Goal: Use online tool/utility

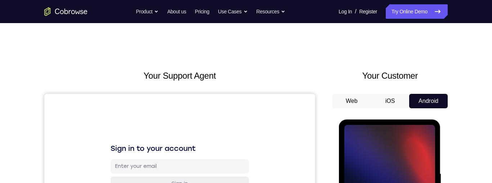
scroll to position [86, 0]
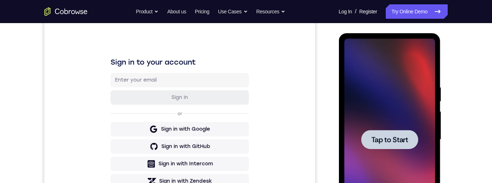
click at [378, 148] on div at bounding box center [389, 139] width 57 height 19
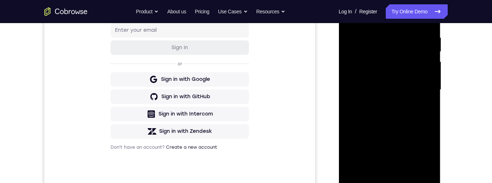
scroll to position [166, 0]
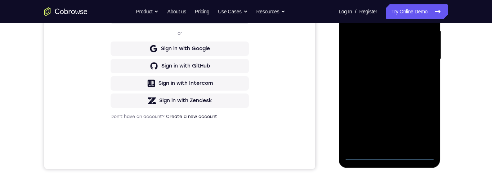
click at [391, 157] on div at bounding box center [389, 59] width 91 height 202
click at [424, 117] on div at bounding box center [389, 59] width 91 height 202
click at [375, 0] on div at bounding box center [389, 59] width 91 height 202
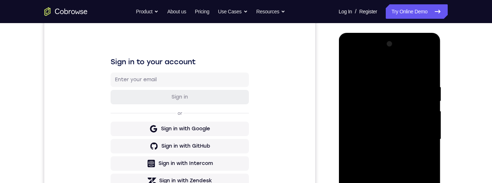
click at [418, 137] on div at bounding box center [389, 139] width 91 height 202
click at [384, 152] on div at bounding box center [389, 139] width 91 height 202
click at [391, 130] on div at bounding box center [389, 139] width 91 height 202
click at [395, 123] on div at bounding box center [389, 139] width 91 height 202
click at [412, 138] on div at bounding box center [389, 139] width 91 height 202
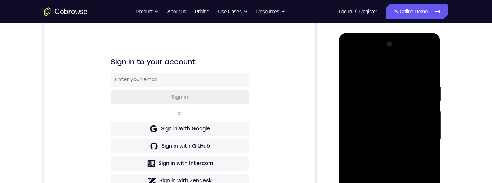
click at [396, 163] on div at bounding box center [389, 139] width 91 height 202
click at [391, 160] on div at bounding box center [389, 139] width 91 height 202
click at [391, 163] on div at bounding box center [389, 139] width 91 height 202
click at [415, 158] on div at bounding box center [389, 139] width 91 height 202
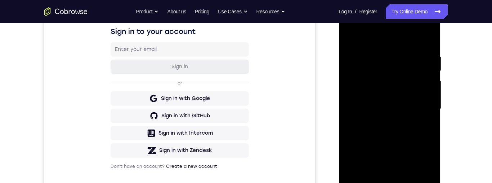
click at [415, 135] on div at bounding box center [389, 109] width 91 height 202
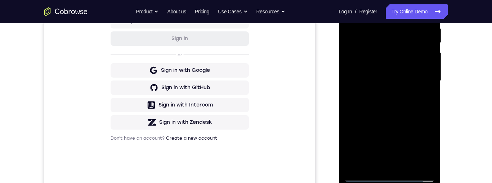
scroll to position [148, 0]
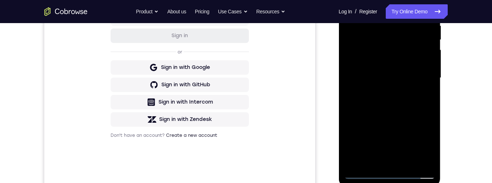
click at [420, 109] on div at bounding box center [389, 78] width 91 height 202
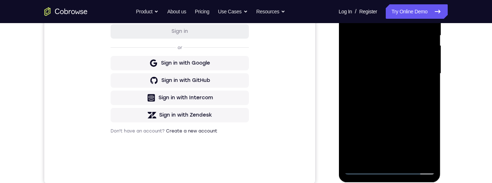
scroll to position [169, 0]
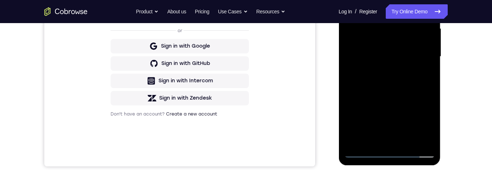
click at [431, 133] on div at bounding box center [389, 57] width 91 height 202
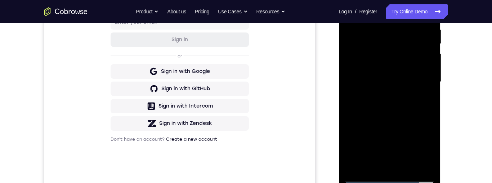
click at [431, 90] on div at bounding box center [389, 82] width 91 height 202
click at [429, 93] on div at bounding box center [389, 83] width 91 height 202
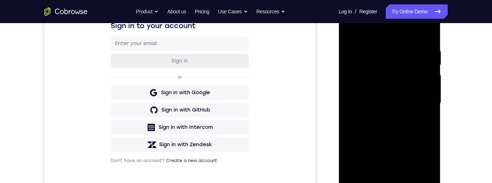
click at [385, 49] on div at bounding box center [389, 103] width 91 height 202
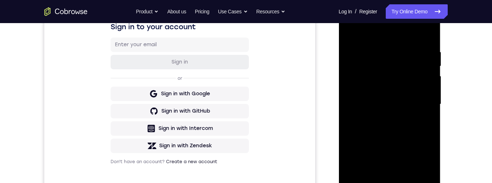
click at [423, 40] on div at bounding box center [389, 104] width 91 height 202
click at [400, 46] on div at bounding box center [389, 104] width 91 height 202
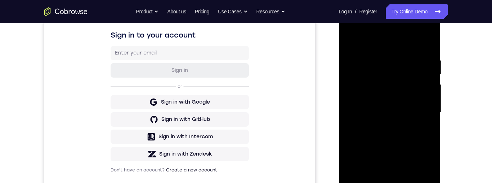
click at [427, 45] on div at bounding box center [389, 113] width 91 height 202
click at [424, 57] on div at bounding box center [389, 113] width 91 height 202
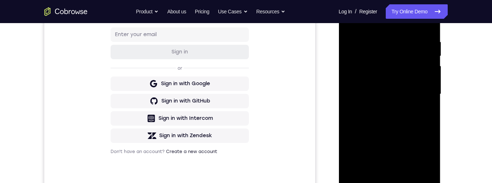
scroll to position [106, 0]
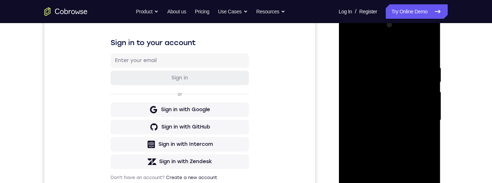
click at [427, 53] on div at bounding box center [389, 120] width 91 height 202
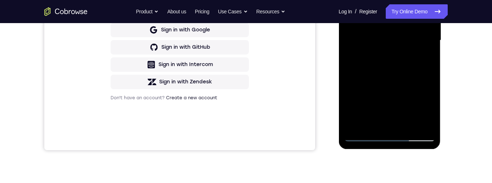
scroll to position [190, 0]
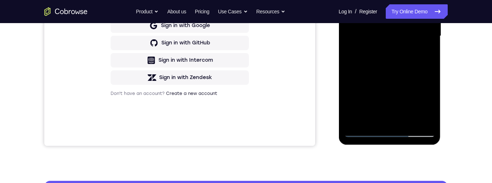
click at [408, 120] on div at bounding box center [389, 36] width 91 height 202
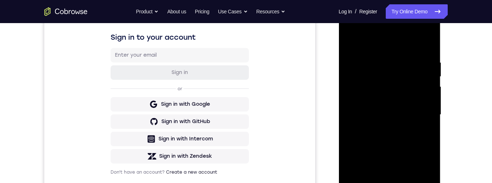
scroll to position [121, 0]
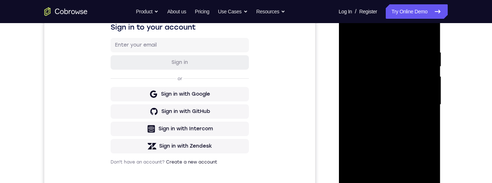
click at [409, 140] on div at bounding box center [389, 105] width 91 height 202
click at [410, 97] on div at bounding box center [389, 105] width 91 height 202
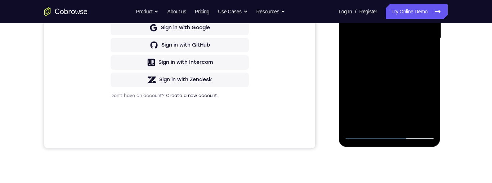
scroll to position [195, 0]
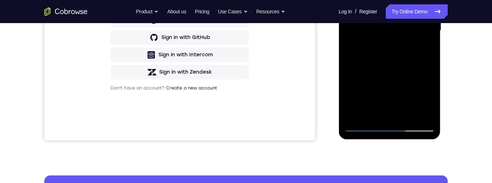
click at [375, 98] on div at bounding box center [389, 31] width 91 height 202
click at [395, 98] on div at bounding box center [389, 31] width 91 height 202
click at [426, 50] on div at bounding box center [389, 31] width 91 height 202
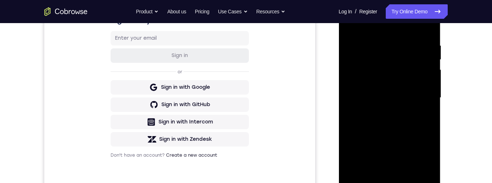
scroll to position [123, 0]
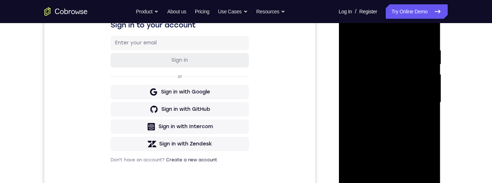
click at [352, 32] on div at bounding box center [389, 102] width 91 height 202
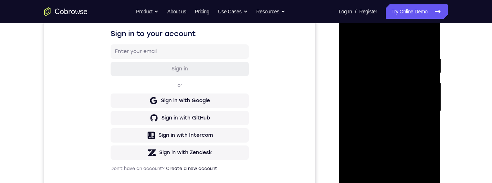
click at [411, 114] on div at bounding box center [389, 111] width 91 height 202
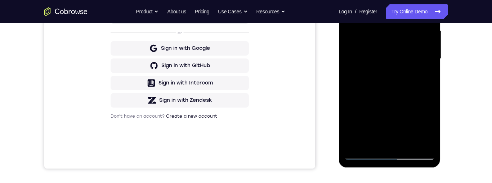
scroll to position [180, 0]
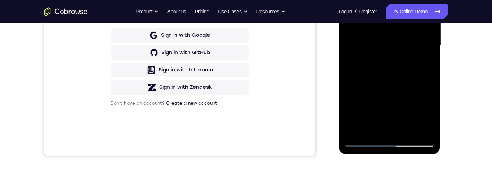
click at [369, 116] on div at bounding box center [389, 46] width 91 height 202
click at [386, 113] on div at bounding box center [389, 46] width 91 height 202
click at [428, 114] on div at bounding box center [389, 46] width 91 height 202
click at [426, 62] on div at bounding box center [389, 46] width 91 height 202
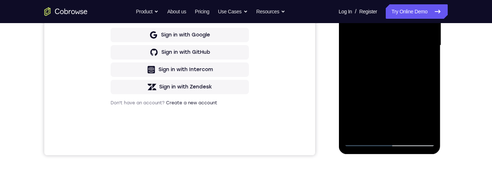
scroll to position [130, 0]
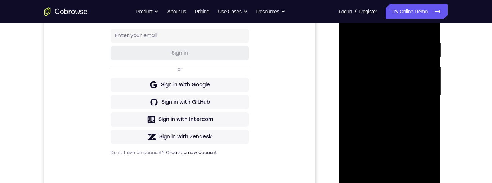
click at [351, 22] on div at bounding box center [389, 95] width 91 height 202
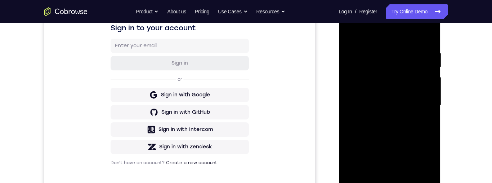
click at [352, 30] on div at bounding box center [389, 105] width 91 height 202
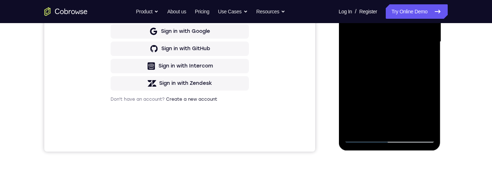
scroll to position [183, 0]
click at [429, 57] on div at bounding box center [389, 42] width 91 height 202
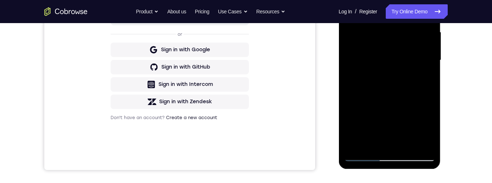
click at [455, 91] on div "Your Support Agent Your Customer Web iOS Android Next Steps We’d be happy to gi…" at bounding box center [245, 95] width 461 height 475
click at [455, 93] on div "Your Support Agent Your Customer Web iOS Android Next Steps We’d be happy to gi…" at bounding box center [245, 95] width 461 height 475
click at [426, 80] on div at bounding box center [389, 60] width 91 height 202
click at [432, 78] on div at bounding box center [389, 60] width 91 height 202
click at [433, 79] on div at bounding box center [389, 60] width 91 height 202
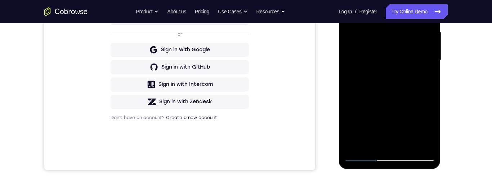
click at [427, 79] on div at bounding box center [389, 60] width 91 height 202
click at [348, 80] on div at bounding box center [389, 60] width 91 height 202
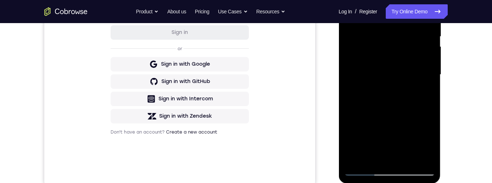
scroll to position [160, 0]
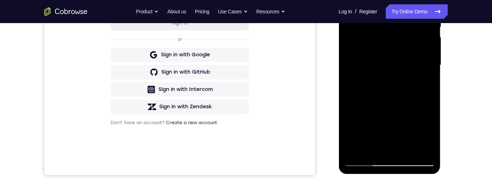
click at [408, 98] on div at bounding box center [389, 65] width 91 height 202
click at [427, 92] on div at bounding box center [389, 65] width 91 height 202
click at [431, 82] on div at bounding box center [389, 65] width 91 height 202
click at [432, 81] on div at bounding box center [389, 65] width 91 height 202
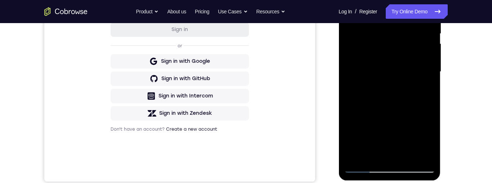
scroll to position [143, 0]
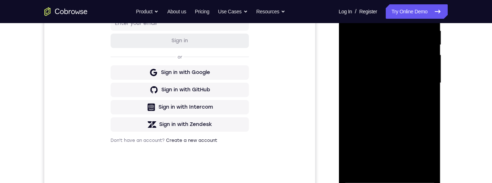
click at [430, 94] on div at bounding box center [389, 83] width 91 height 202
click at [433, 94] on div at bounding box center [389, 83] width 91 height 202
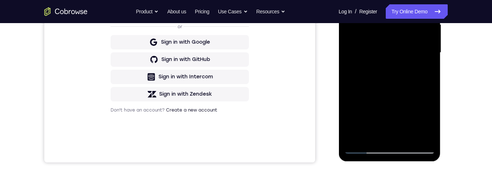
click at [360, 138] on div at bounding box center [389, 53] width 91 height 202
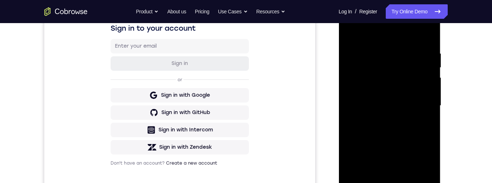
scroll to position [106, 0]
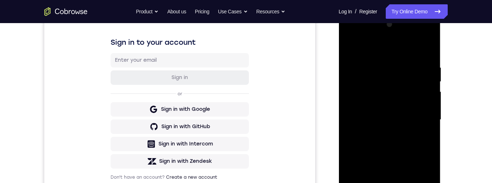
click at [374, 70] on div at bounding box center [389, 120] width 91 height 202
click at [426, 93] on div at bounding box center [389, 119] width 91 height 202
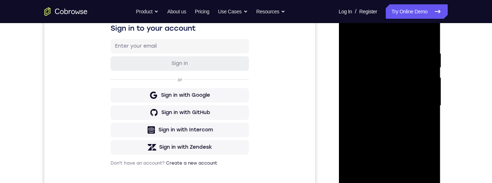
scroll to position [108, 0]
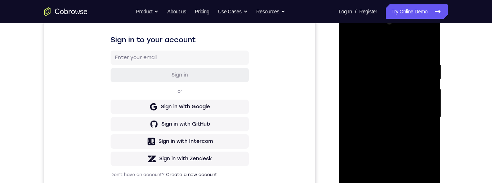
click at [426, 88] on div at bounding box center [389, 117] width 91 height 202
click at [430, 95] on div at bounding box center [389, 117] width 91 height 202
click at [428, 75] on div at bounding box center [389, 117] width 91 height 202
click at [428, 68] on div at bounding box center [389, 117] width 91 height 202
click at [433, 75] on div at bounding box center [389, 117] width 91 height 202
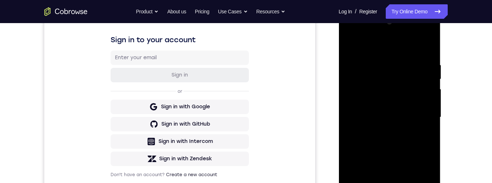
click at [431, 82] on div at bounding box center [389, 117] width 91 height 202
click at [428, 52] on div at bounding box center [389, 117] width 91 height 202
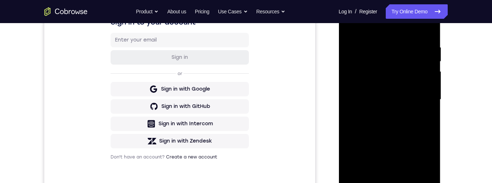
scroll to position [114, 0]
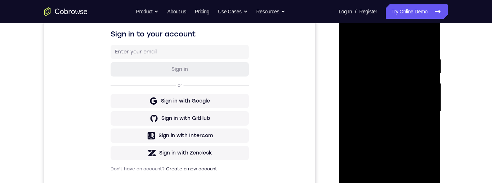
click at [376, 53] on div at bounding box center [389, 111] width 91 height 202
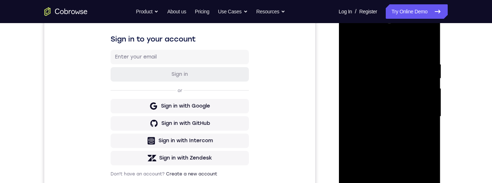
click at [428, 108] on div at bounding box center [389, 116] width 91 height 202
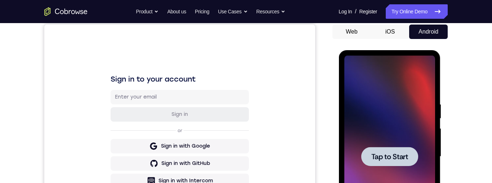
scroll to position [0, 0]
